Goal: Check status: Check status

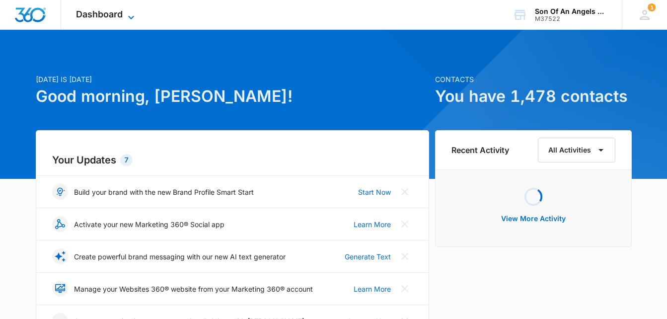
click at [117, 11] on span "Dashboard" at bounding box center [99, 14] width 47 height 10
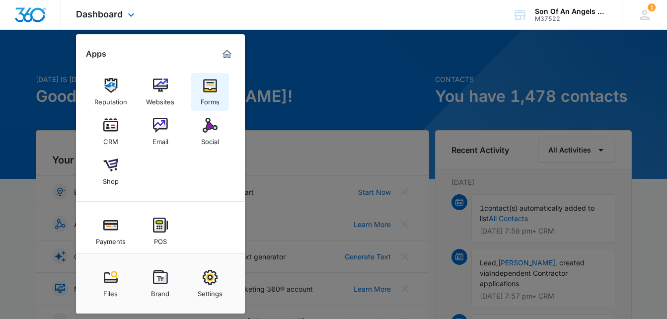
click at [214, 88] on img at bounding box center [210, 85] width 15 height 15
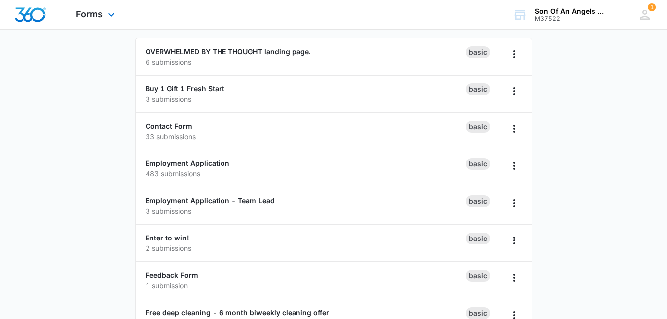
scroll to position [91, 0]
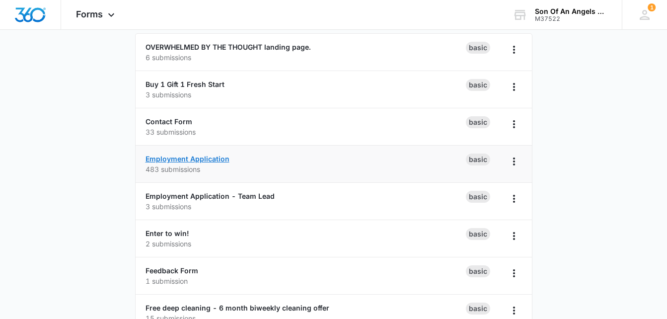
click at [210, 159] on link "Employment Application" at bounding box center [188, 158] width 84 height 8
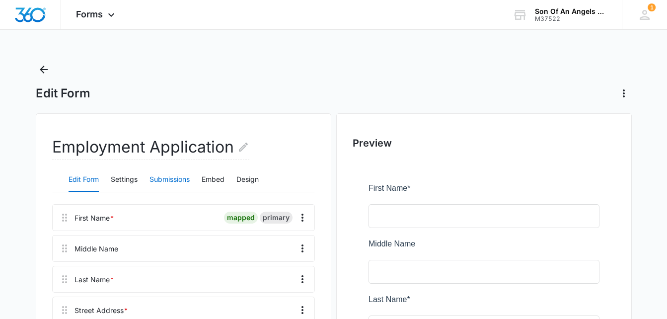
click at [172, 181] on button "Submissions" at bounding box center [170, 180] width 40 height 24
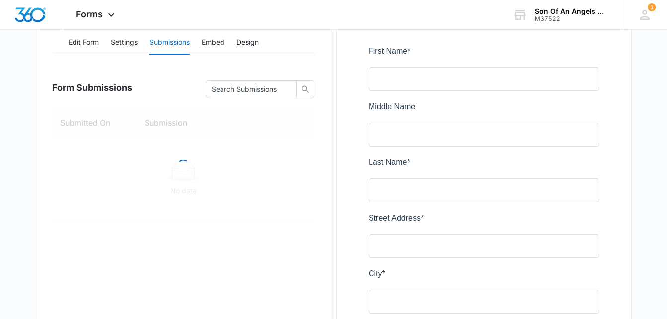
scroll to position [139, 0]
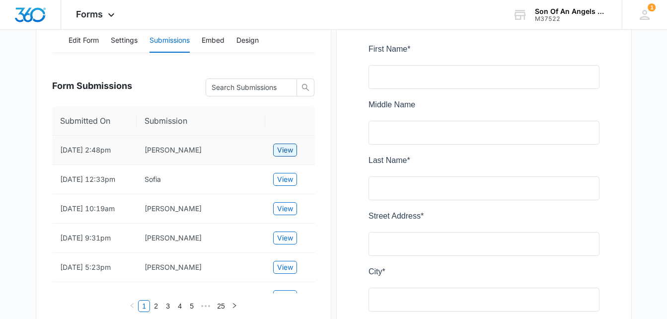
click at [287, 152] on span "View" at bounding box center [285, 150] width 16 height 11
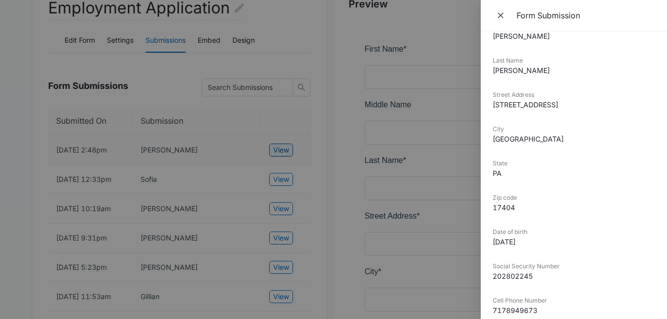
scroll to position [0, 0]
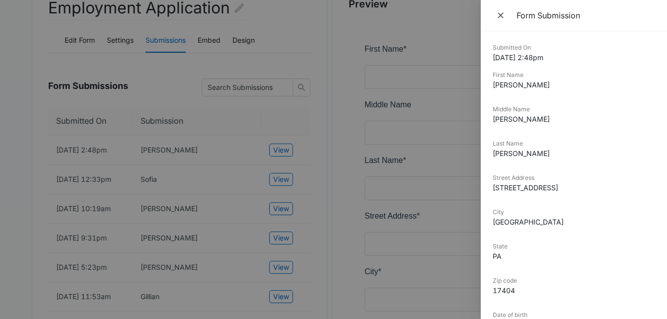
drag, startPoint x: 592, startPoint y: 187, endPoint x: 482, endPoint y: 184, distance: 109.8
click at [482, 184] on div "Submitted On [DATE] 2:48pm First Name [PERSON_NAME] Middle Name [PERSON_NAME] L…" at bounding box center [574, 175] width 186 height 288
copy dd "[STREET_ADDRESS]"
click at [499, 19] on icon "Close" at bounding box center [501, 15] width 10 height 10
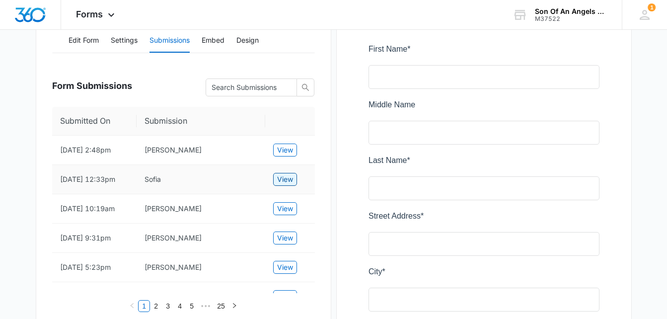
click at [282, 185] on span "View" at bounding box center [285, 179] width 16 height 11
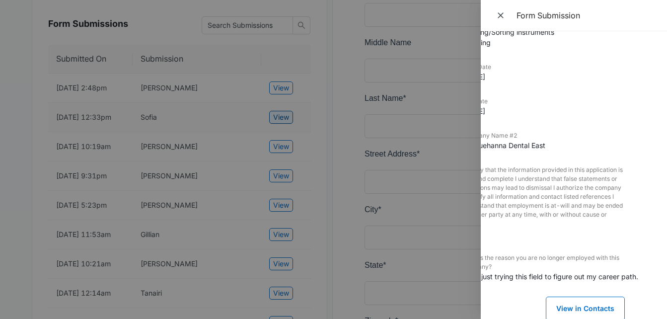
scroll to position [986, 0]
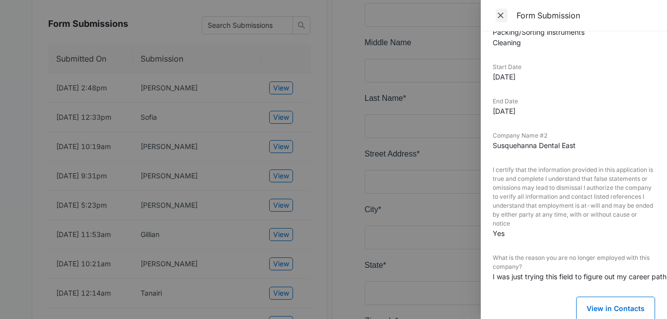
click at [504, 15] on icon "Close" at bounding box center [501, 15] width 10 height 10
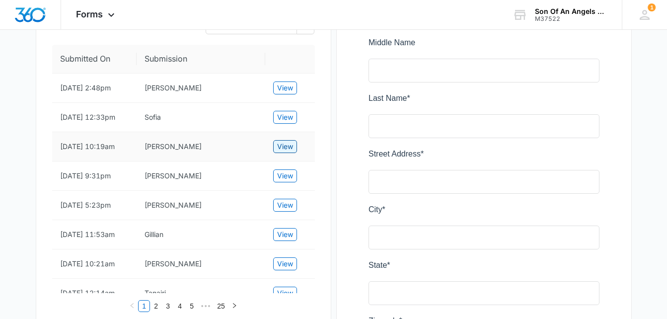
click at [288, 152] on span "View" at bounding box center [285, 146] width 16 height 11
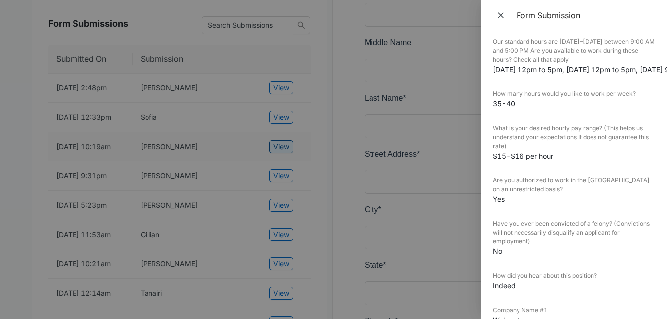
scroll to position [656, 0]
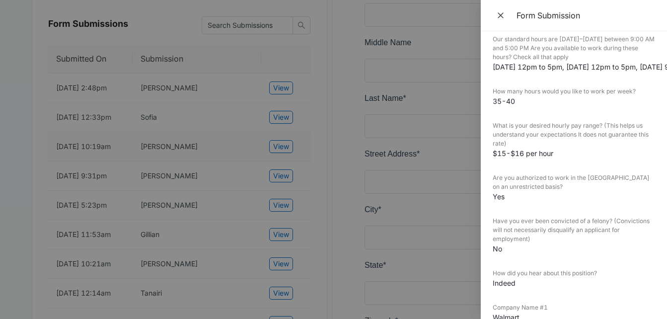
click at [285, 192] on div at bounding box center [333, 159] width 667 height 319
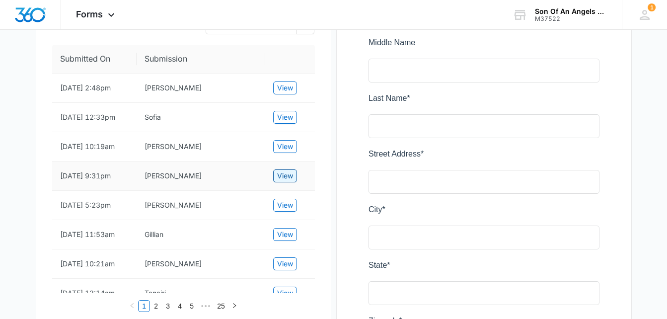
click at [295, 182] on button "View" at bounding box center [285, 175] width 24 height 13
